Goal: Transaction & Acquisition: Obtain resource

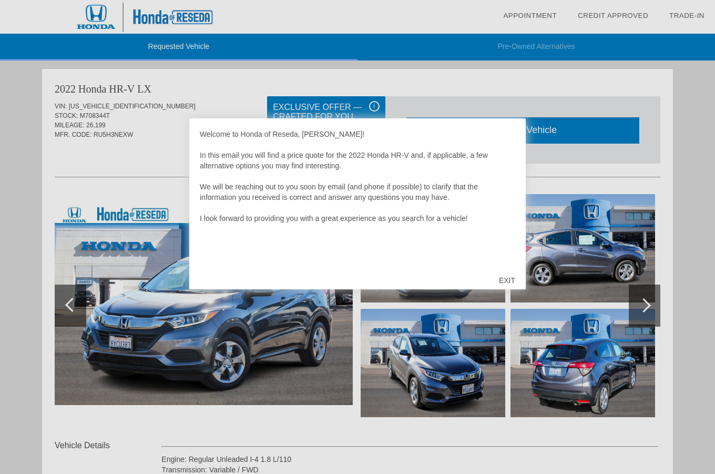
click at [645, 308] on div at bounding box center [357, 237] width 715 height 474
click at [501, 278] on div "EXIT" at bounding box center [506, 280] width 37 height 32
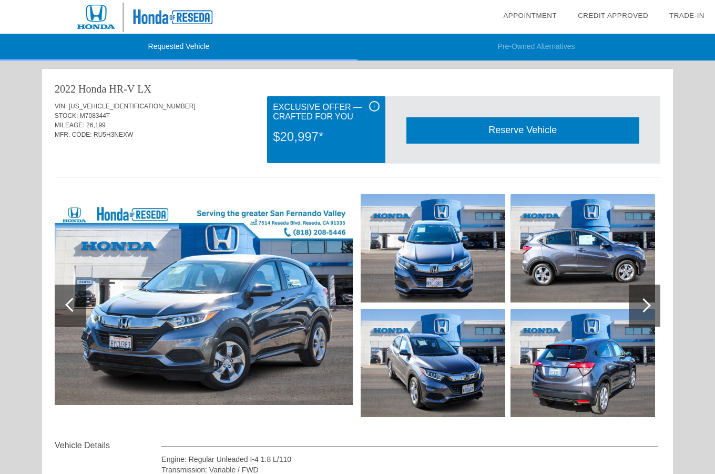
click at [647, 304] on div at bounding box center [644, 305] width 14 height 14
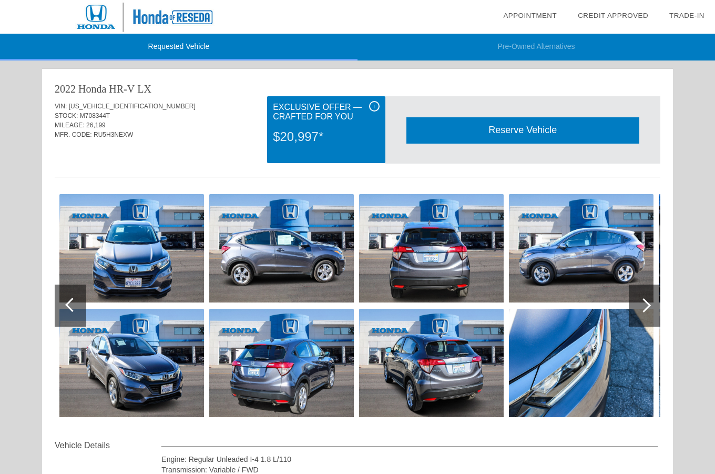
click at [647, 304] on div at bounding box center [644, 305] width 14 height 14
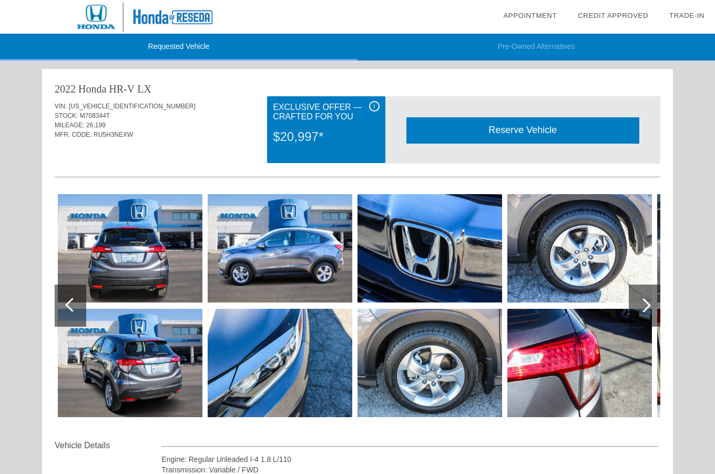
click at [647, 304] on div at bounding box center [644, 305] width 14 height 14
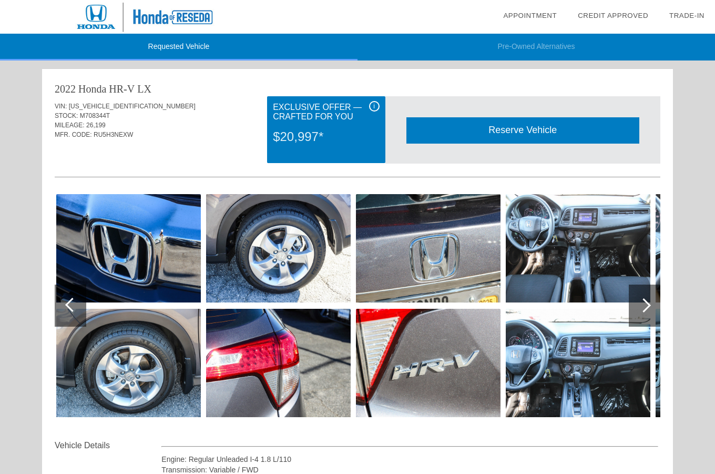
click at [647, 304] on div at bounding box center [644, 305] width 14 height 14
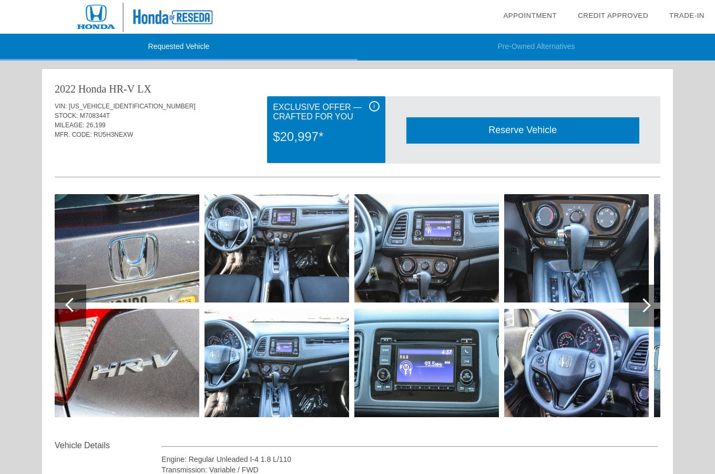
click at [647, 304] on div at bounding box center [644, 305] width 14 height 14
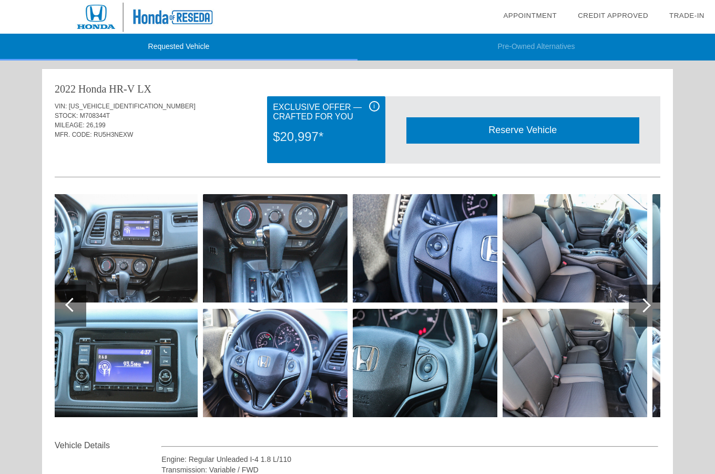
click at [647, 304] on div at bounding box center [644, 305] width 14 height 14
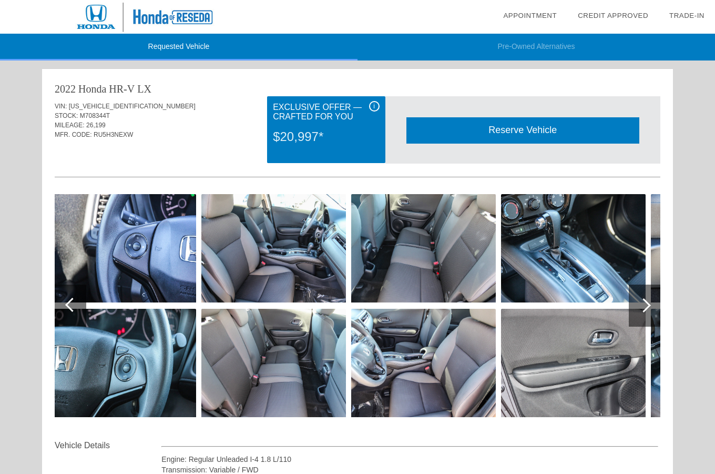
click at [647, 304] on div at bounding box center [644, 305] width 14 height 14
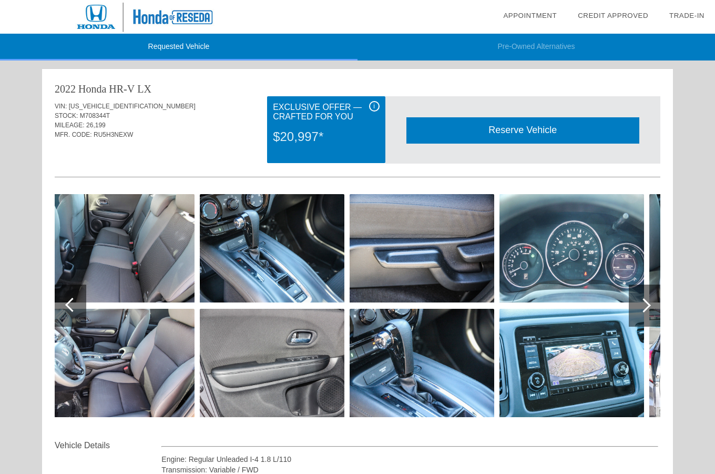
click at [647, 304] on div at bounding box center [644, 305] width 14 height 14
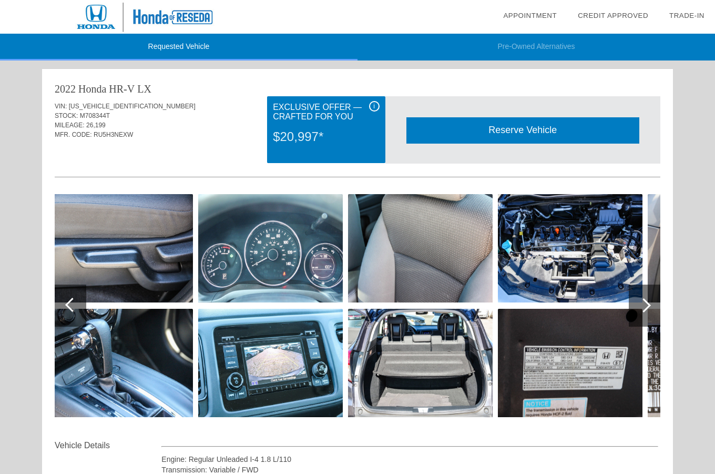
click at [647, 304] on div at bounding box center [644, 305] width 14 height 14
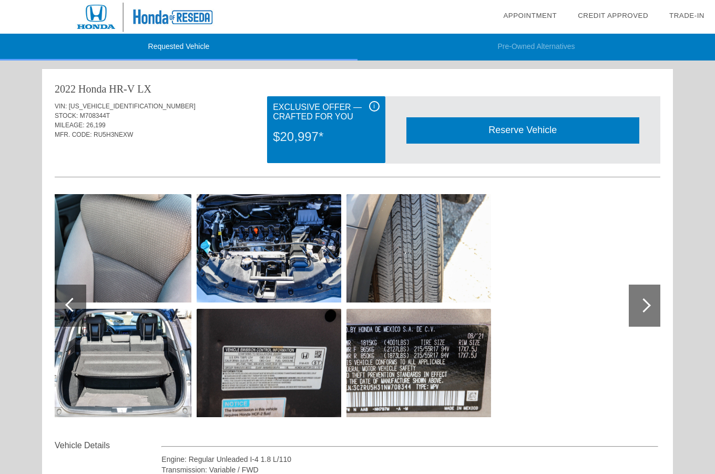
click at [680, 119] on div "Requested Vehicle Pre-Owned Alternatives date_range Appointment check_box Credi…" at bounding box center [357, 426] width 715 height 852
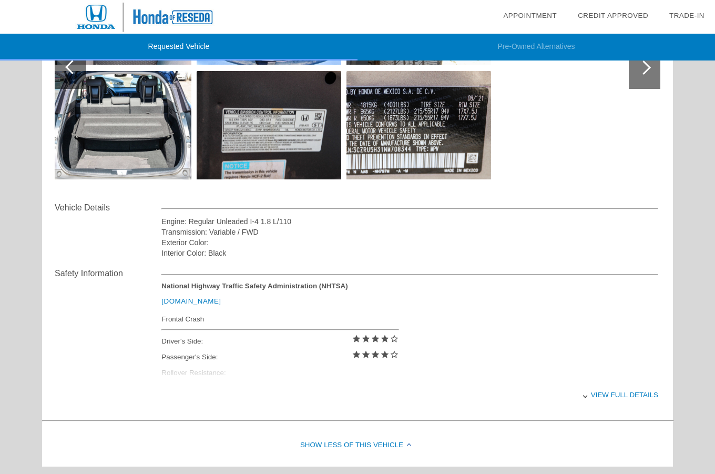
scroll to position [241, 0]
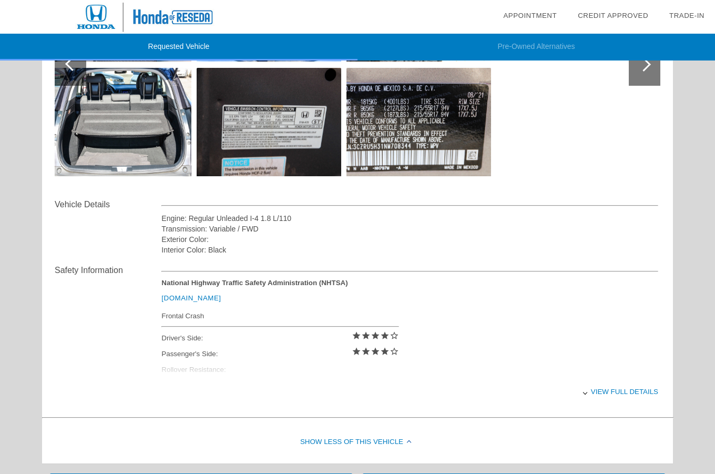
click at [603, 386] on div "View full details" at bounding box center [409, 392] width 497 height 26
click at [630, 389] on div "View less details" at bounding box center [409, 392] width 497 height 26
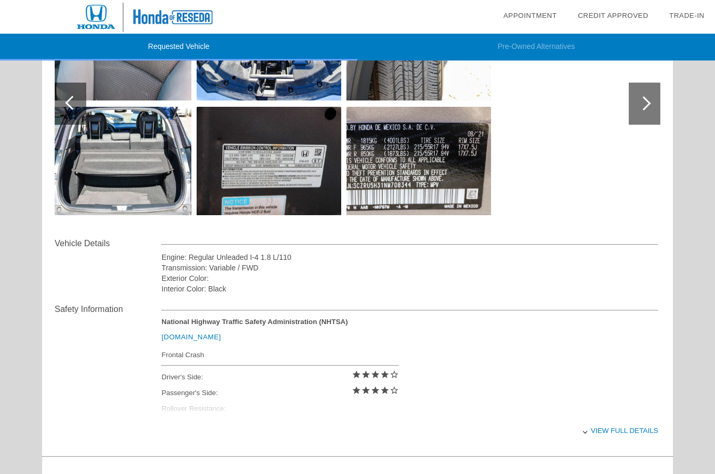
scroll to position [251, 0]
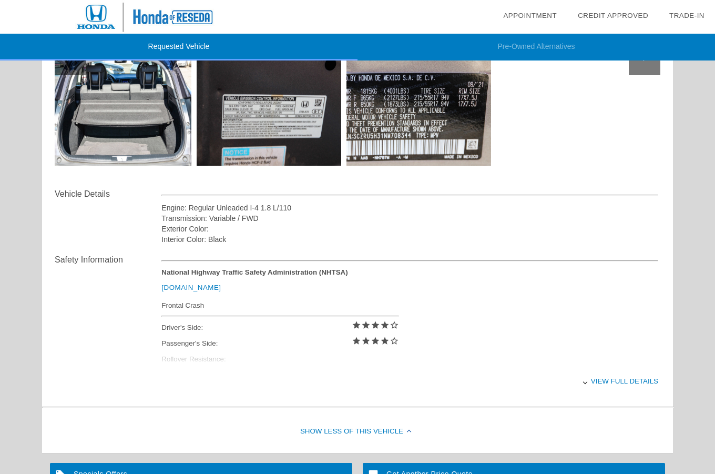
click at [648, 379] on div "View full details" at bounding box center [409, 381] width 497 height 26
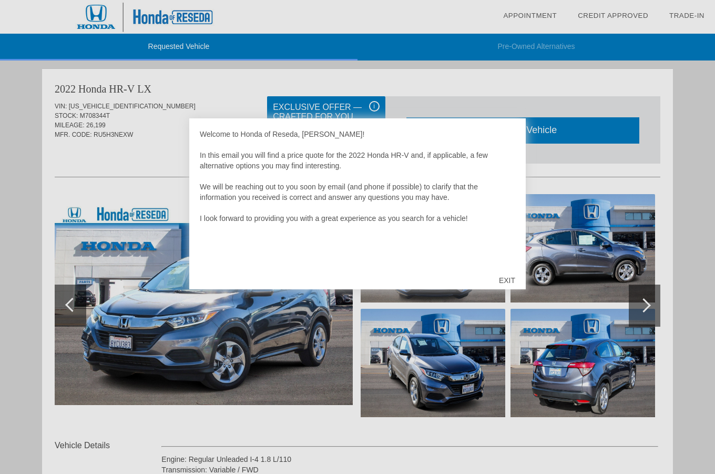
click at [515, 280] on div "EXIT" at bounding box center [506, 280] width 37 height 32
